Goal: Task Accomplishment & Management: Manage account settings

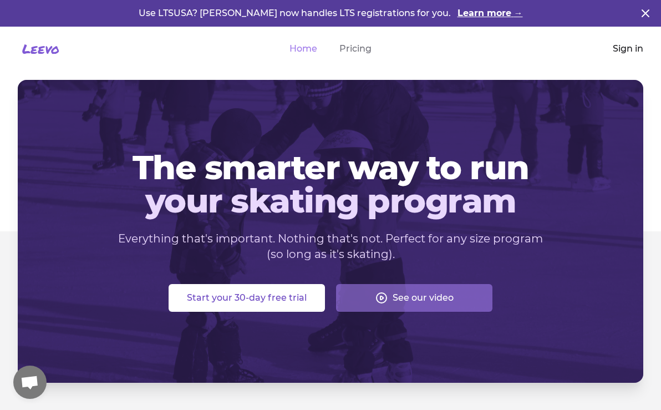
click at [625, 49] on link "Sign in" at bounding box center [628, 48] width 31 height 13
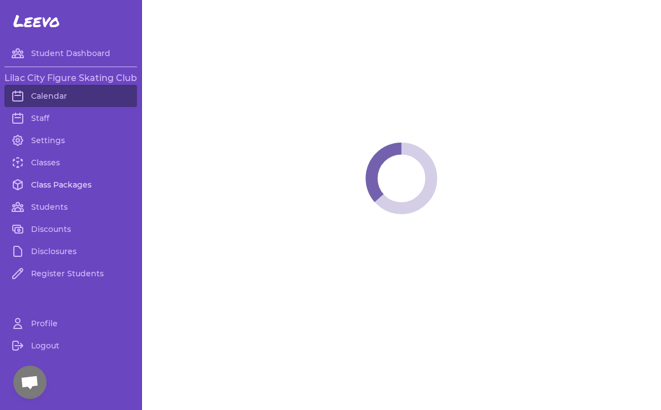
click at [69, 185] on link "Class Packages" at bounding box center [70, 185] width 133 height 22
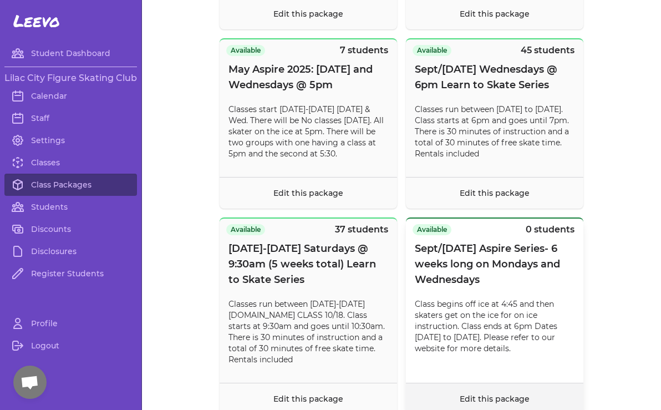
scroll to position [9441, 0]
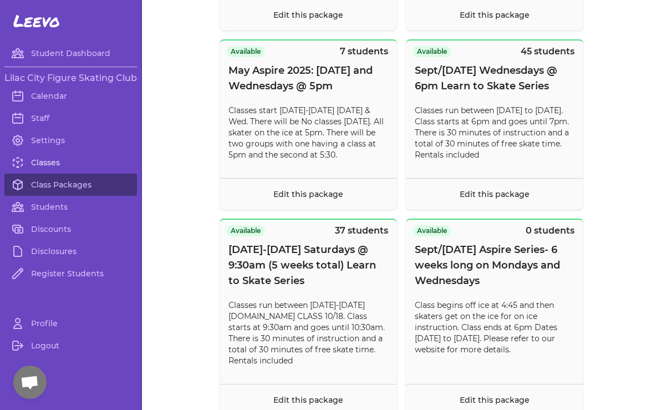
click at [57, 164] on link "Classes" at bounding box center [70, 162] width 133 height 22
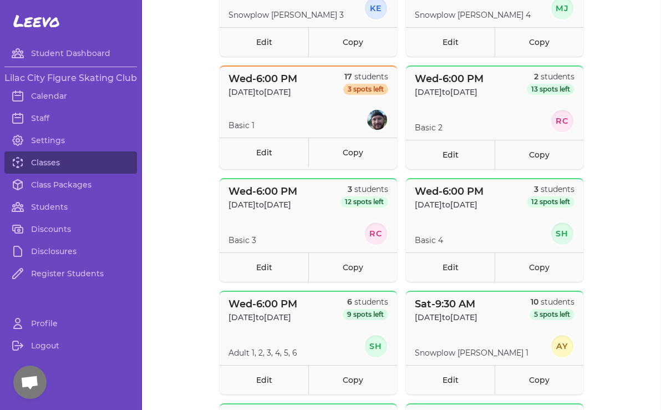
scroll to position [408, 0]
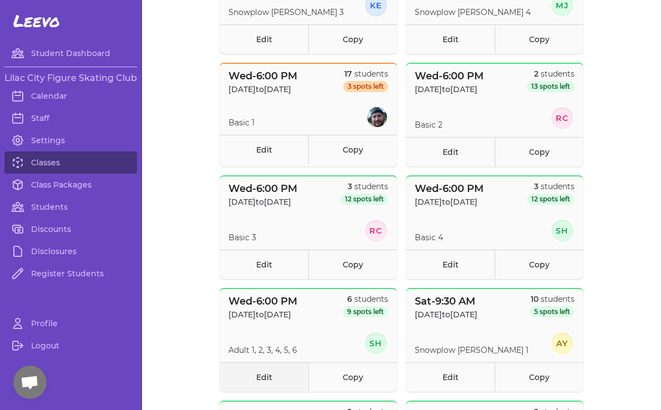
click at [268, 372] on link "Edit" at bounding box center [264, 376] width 89 height 29
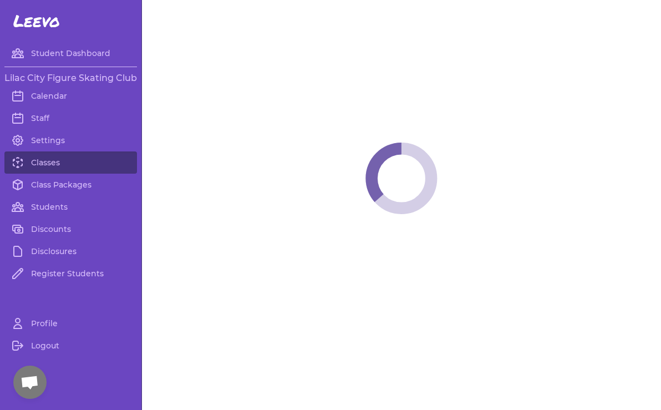
select select "3"
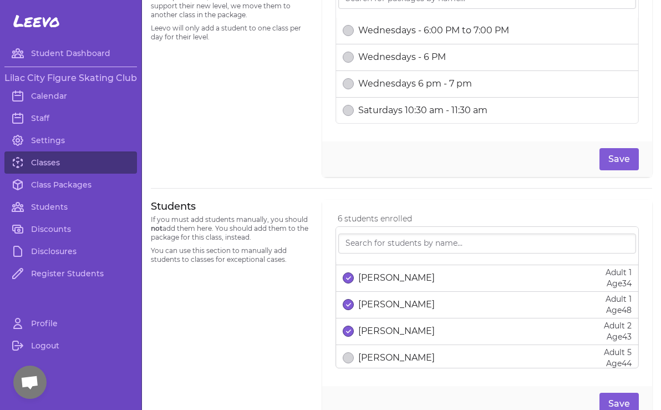
scroll to position [73, 0]
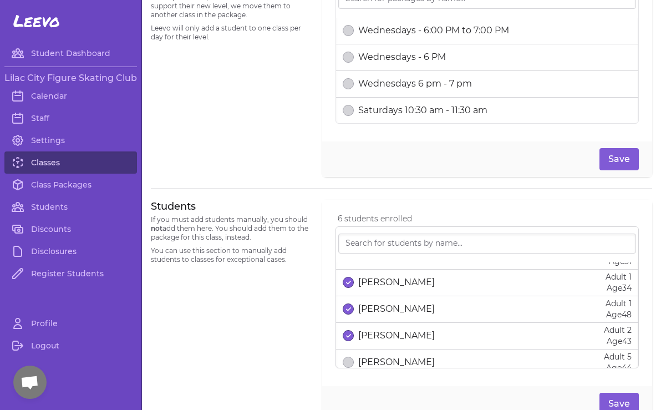
click at [45, 165] on link "Classes" at bounding box center [70, 162] width 133 height 22
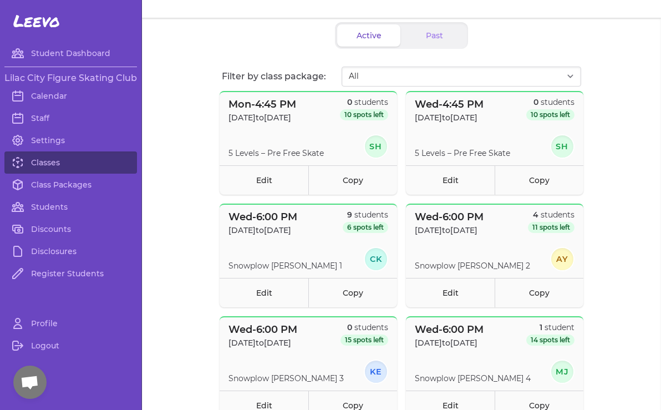
scroll to position [43, 0]
click at [261, 296] on link "Edit" at bounding box center [264, 291] width 89 height 29
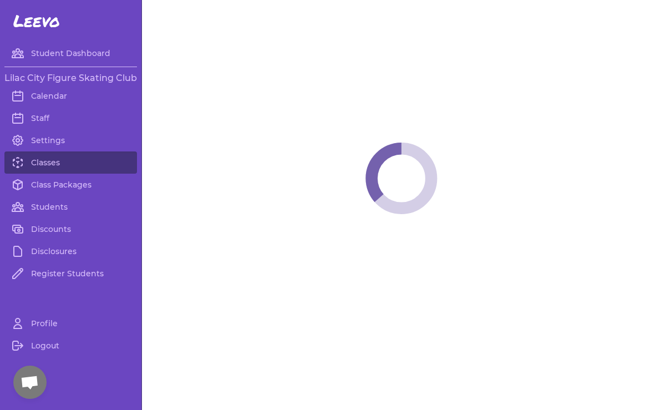
select select "3"
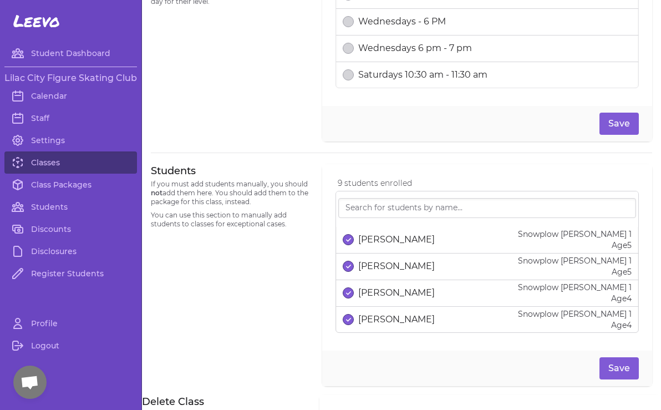
scroll to position [576, 0]
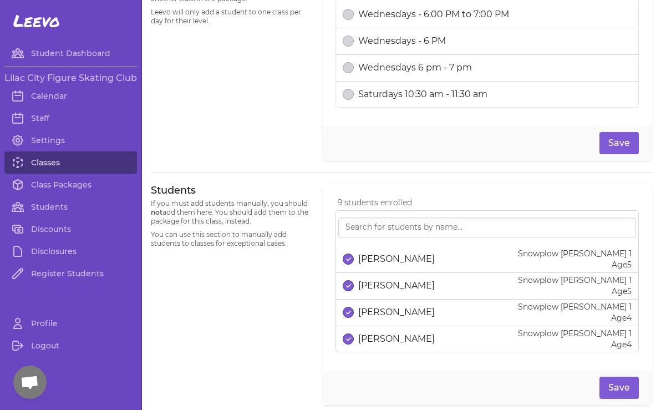
click at [52, 164] on link "Classes" at bounding box center [70, 162] width 133 height 22
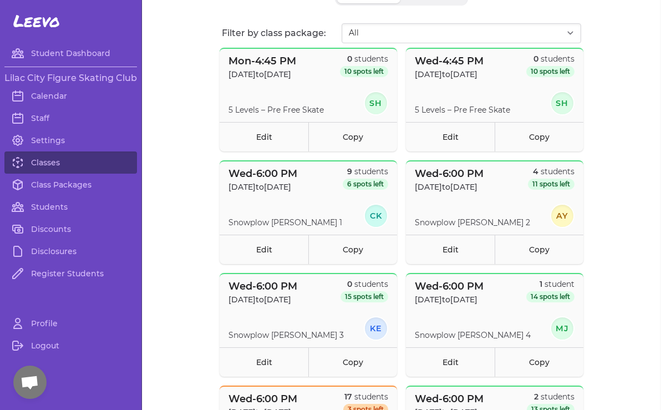
scroll to position [87, 0]
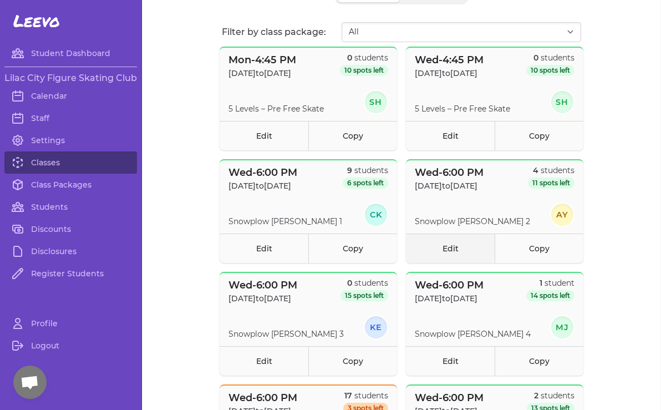
click at [449, 251] on link "Edit" at bounding box center [450, 248] width 89 height 29
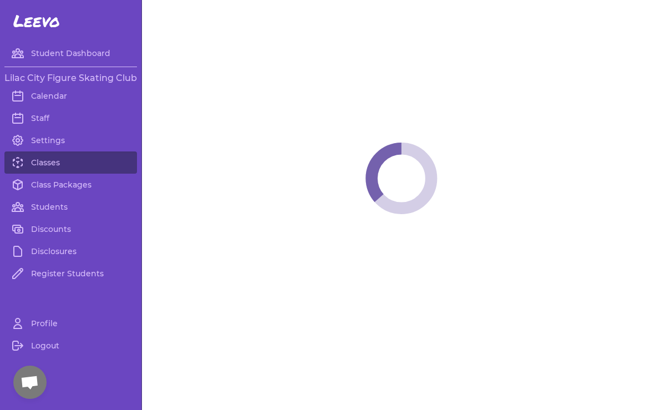
select select "3"
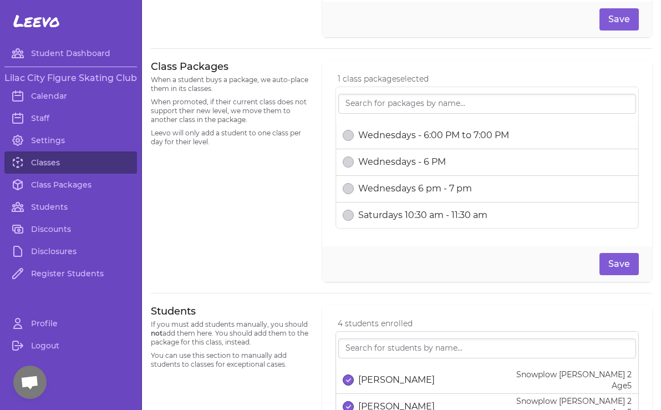
scroll to position [418, 0]
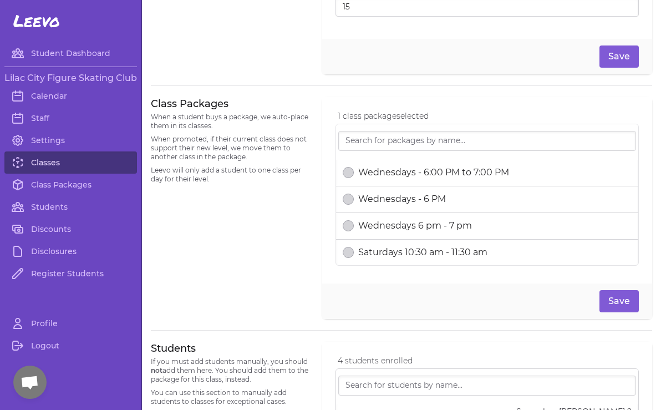
click at [40, 159] on link "Classes" at bounding box center [70, 162] width 133 height 22
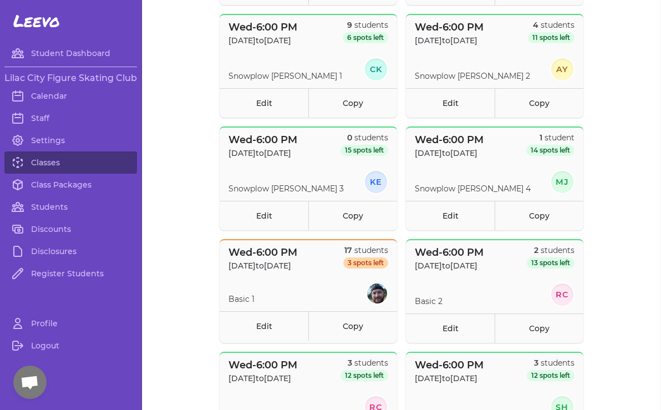
scroll to position [244, 0]
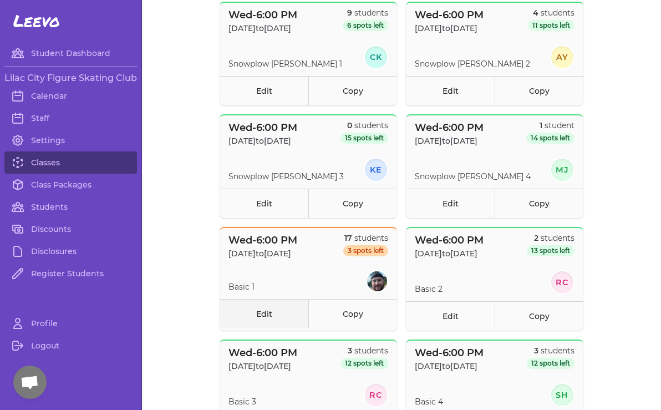
click at [257, 314] on link "Edit" at bounding box center [264, 313] width 89 height 29
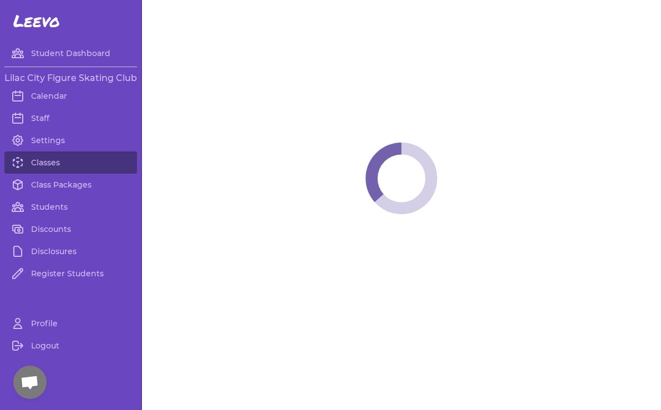
select select "3"
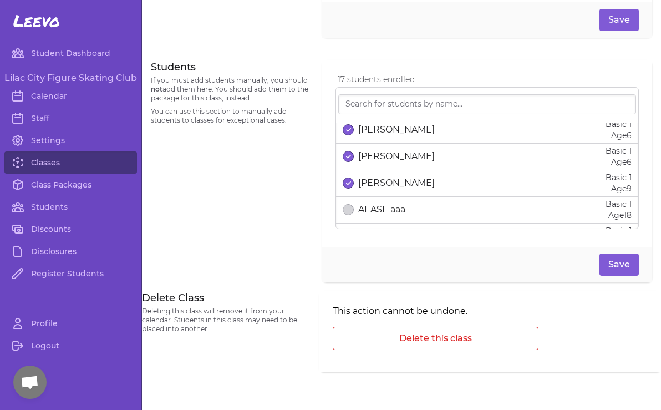
scroll to position [376, 0]
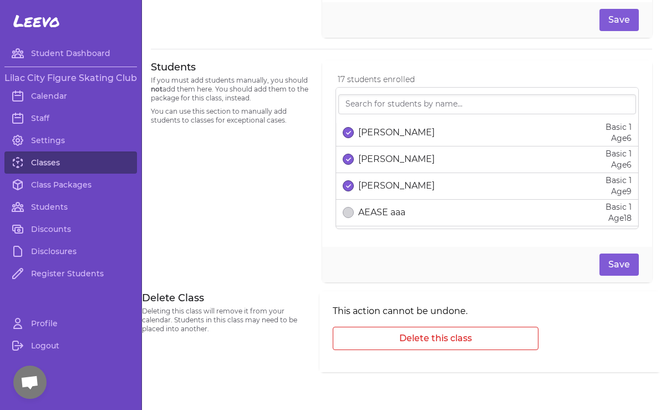
click at [42, 161] on link "Classes" at bounding box center [70, 162] width 133 height 22
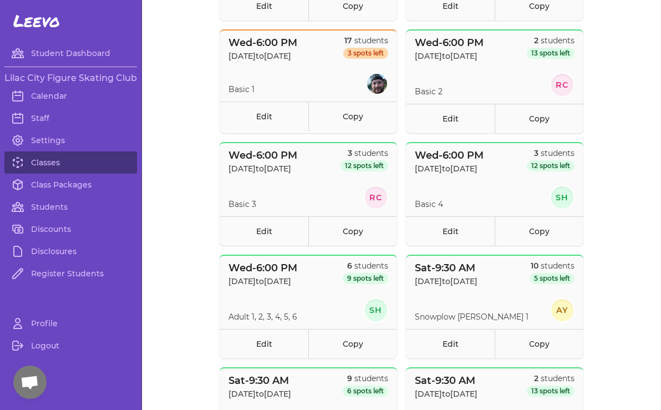
scroll to position [444, 0]
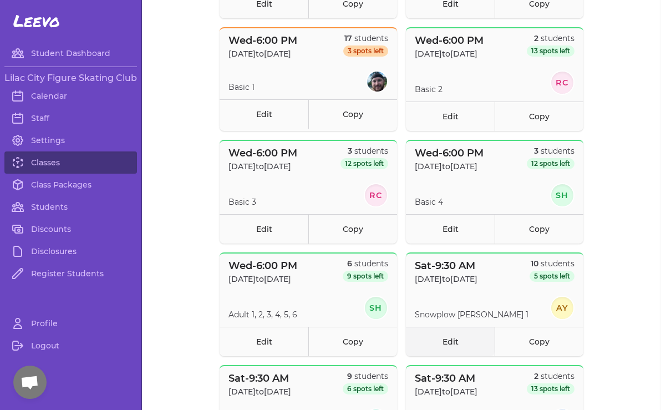
click at [454, 339] on link "Edit" at bounding box center [450, 341] width 89 height 29
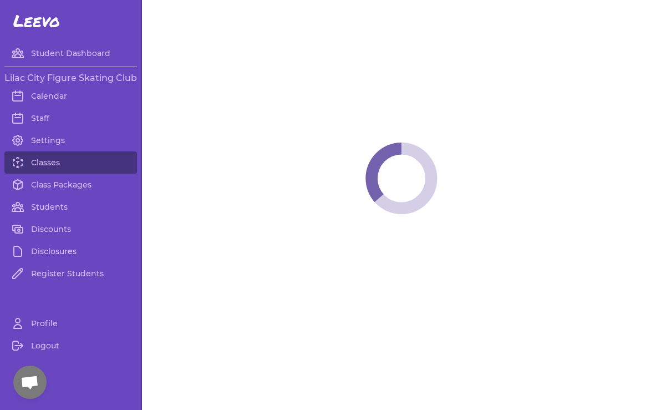
select select "6"
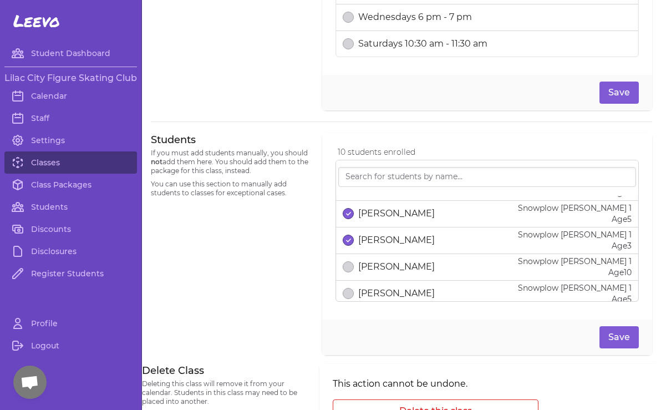
scroll to position [212, 0]
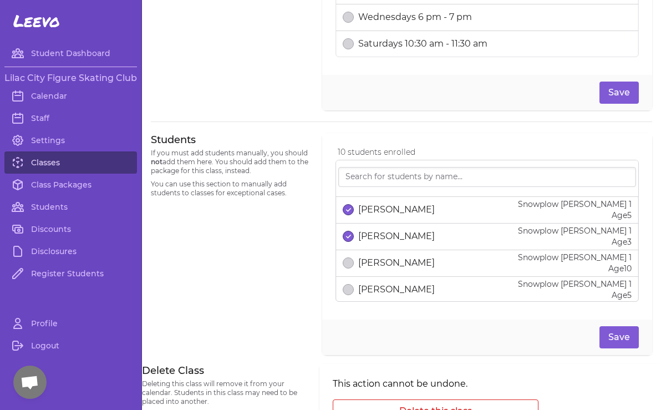
click at [58, 163] on link "Classes" at bounding box center [70, 162] width 133 height 22
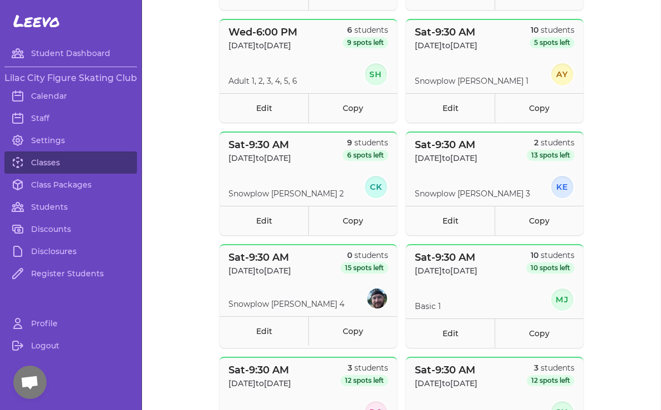
scroll to position [681, 0]
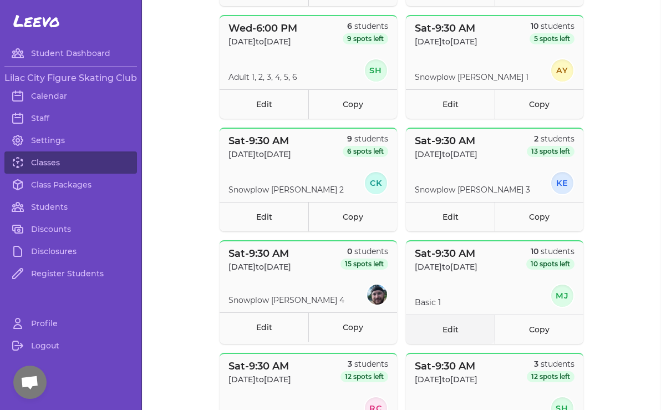
click at [449, 330] on link "Edit" at bounding box center [450, 329] width 89 height 29
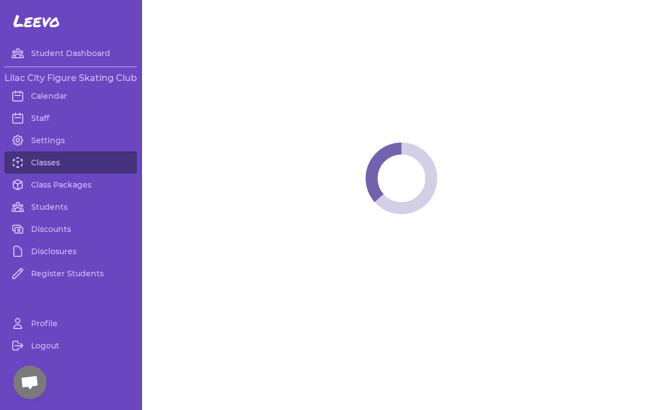
select select "6"
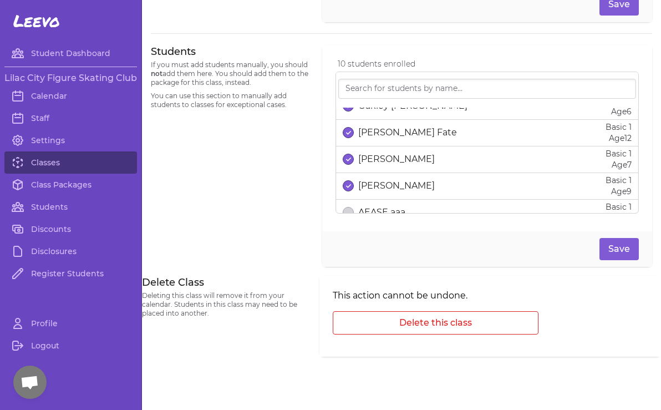
scroll to position [174, 0]
click at [43, 165] on link "Classes" at bounding box center [70, 162] width 133 height 22
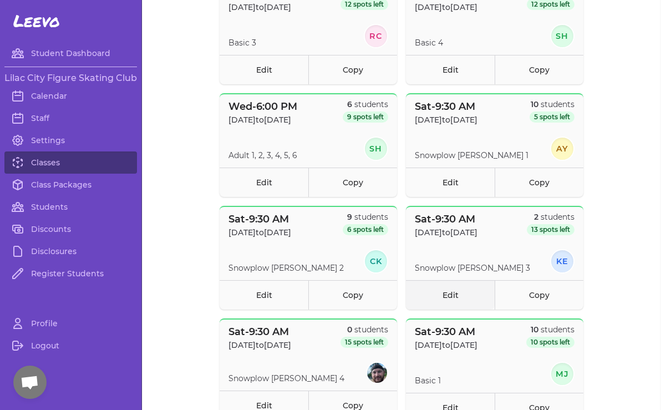
scroll to position [605, 0]
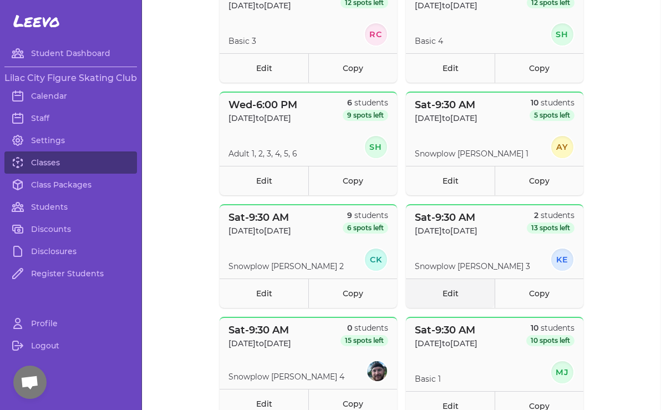
click at [441, 294] on link "Edit" at bounding box center [450, 293] width 89 height 29
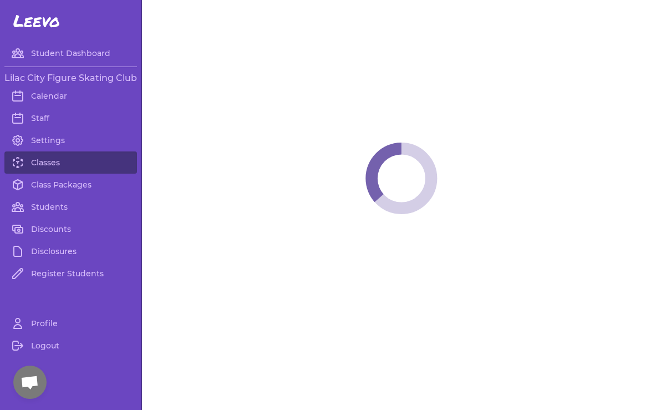
select select "6"
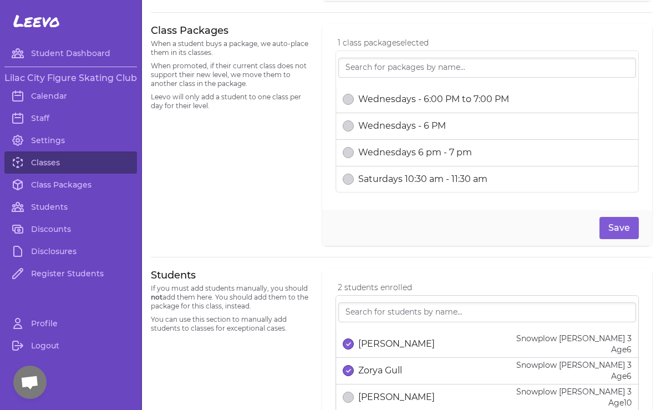
scroll to position [503, 0]
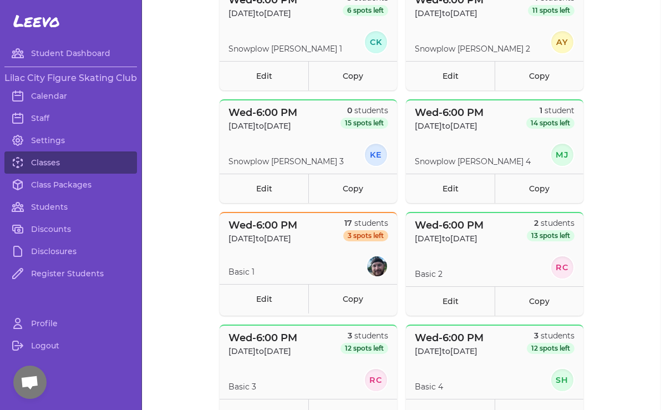
scroll to position [265, 0]
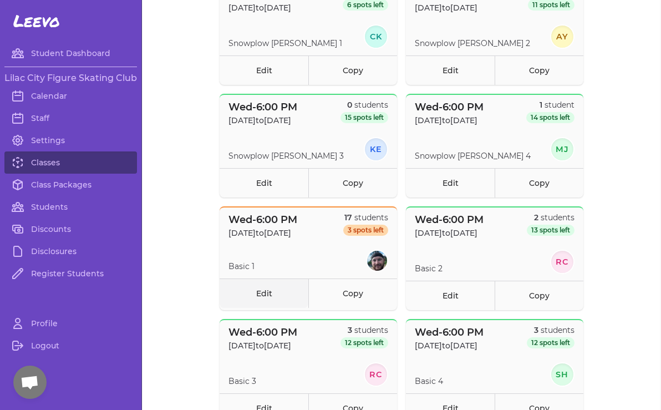
click at [267, 292] on link "Edit" at bounding box center [264, 293] width 89 height 29
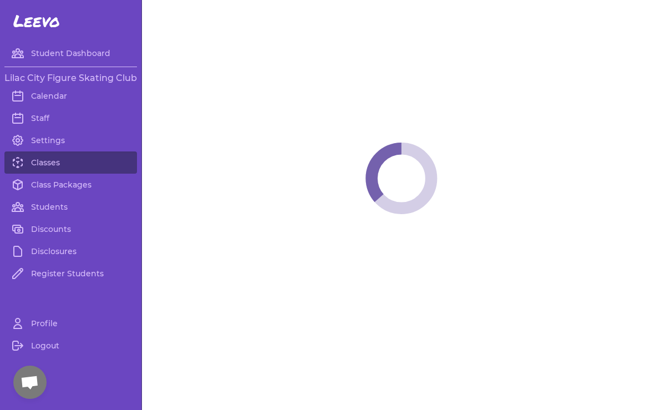
select select "3"
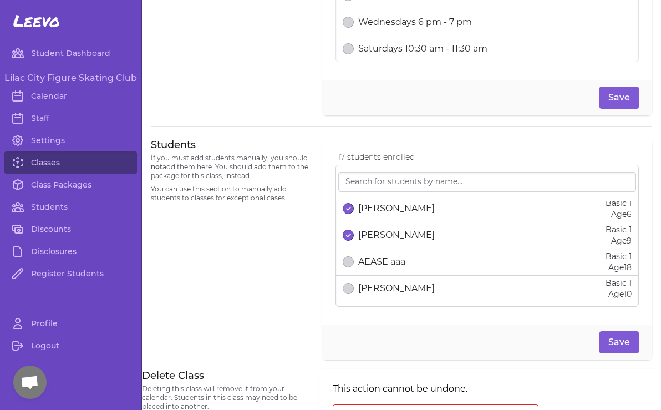
scroll to position [408, 0]
